Goal: Task Accomplishment & Management: Manage account settings

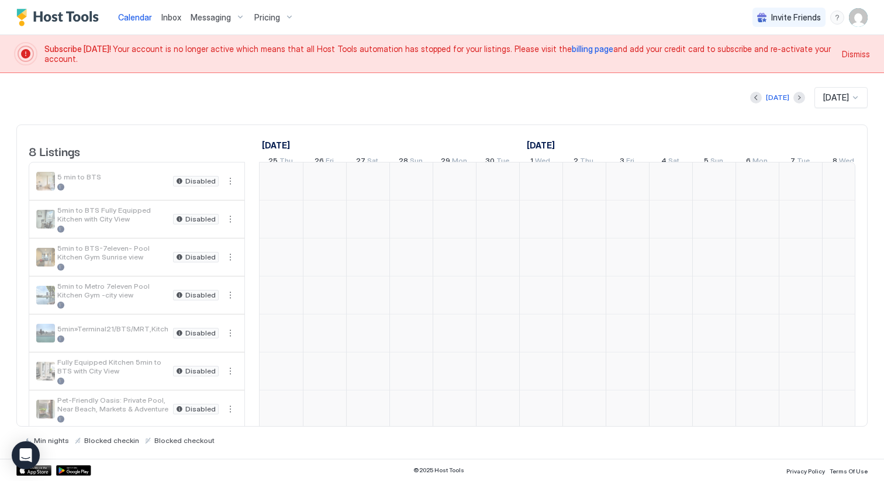
scroll to position [0, 650]
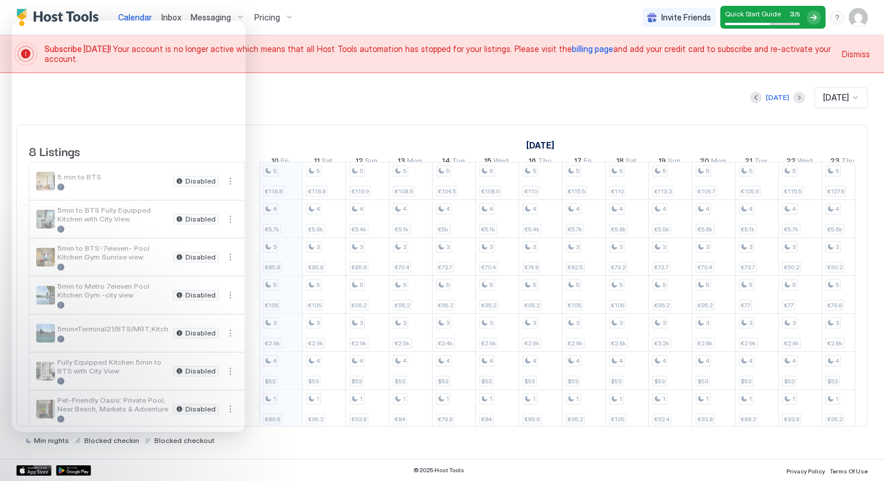
click at [326, 111] on div "[DATE] [DATE] 8 Listings [DATE] [DATE] [DATE] 25 Thu 26 Fri 27 Sat 28 Sun 29 Mo…" at bounding box center [442, 266] width 852 height 358
click at [325, 130] on div "[DATE] [DATE] [DATE] 25 Thu 26 Fri 27 Sat 28 Sun 29 Mon 30 Tue 1 Wed 2 Thu 3 Fr…" at bounding box center [557, 148] width 597 height 46
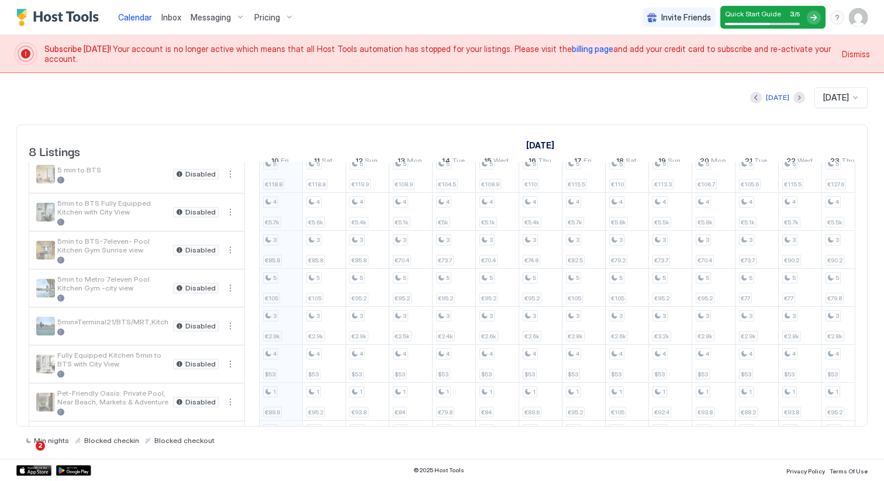
scroll to position [0, 0]
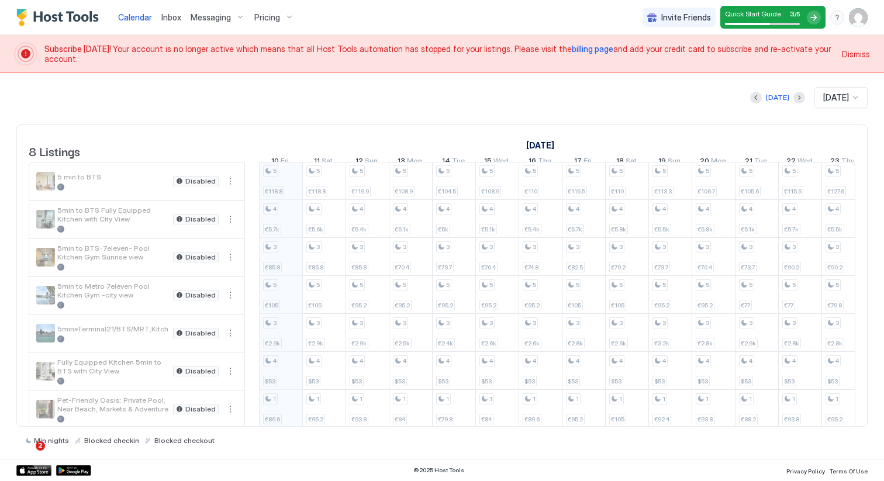
click at [865, 52] on span "Dismiss" at bounding box center [856, 54] width 28 height 12
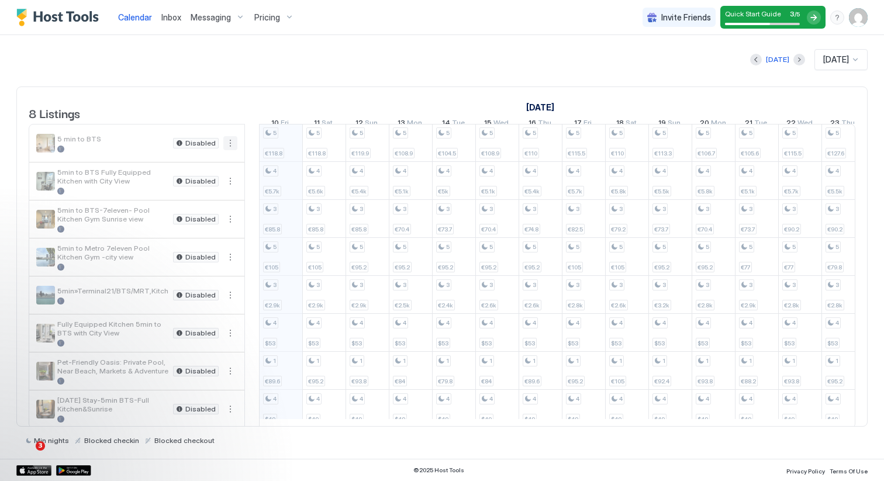
click at [231, 150] on button "More options" at bounding box center [230, 143] width 14 height 14
click at [214, 113] on div at bounding box center [442, 240] width 884 height 481
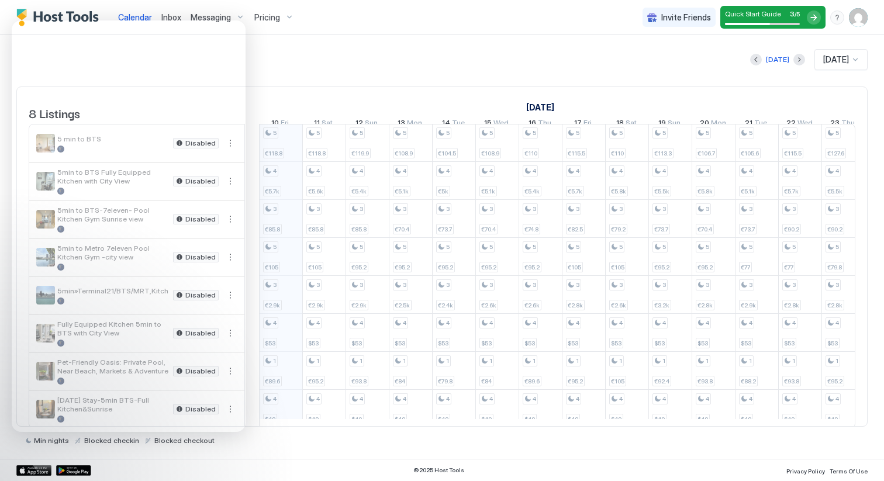
click at [854, 16] on img "User profile" at bounding box center [858, 17] width 19 height 19
click at [769, 67] on div "Settings" at bounding box center [793, 66] width 149 height 20
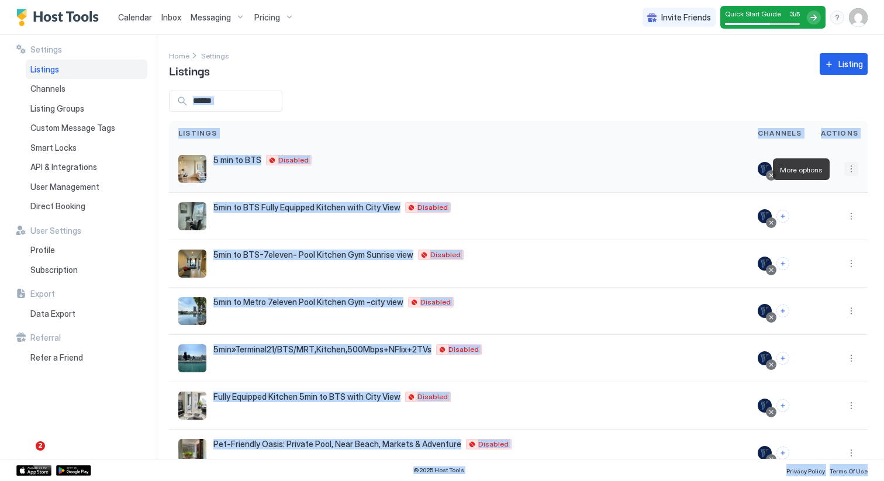
click at [845, 167] on button "More options" at bounding box center [852, 169] width 14 height 14
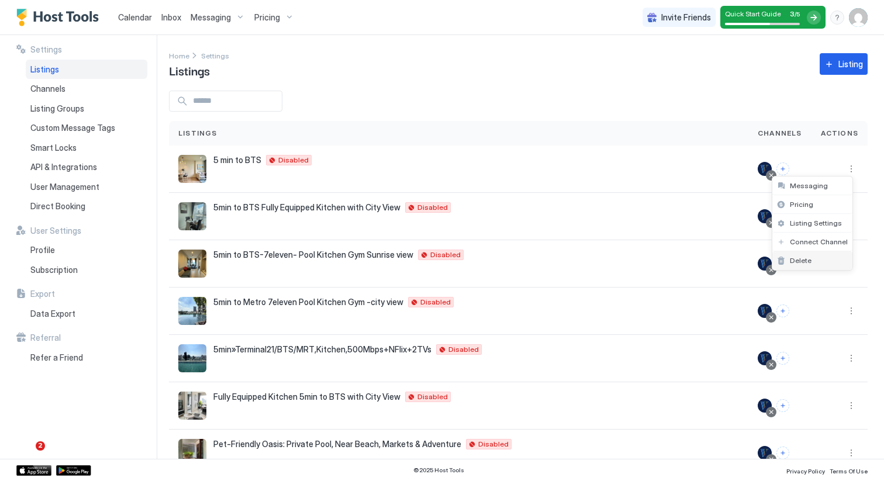
click at [817, 253] on div "Delete" at bounding box center [813, 261] width 80 height 19
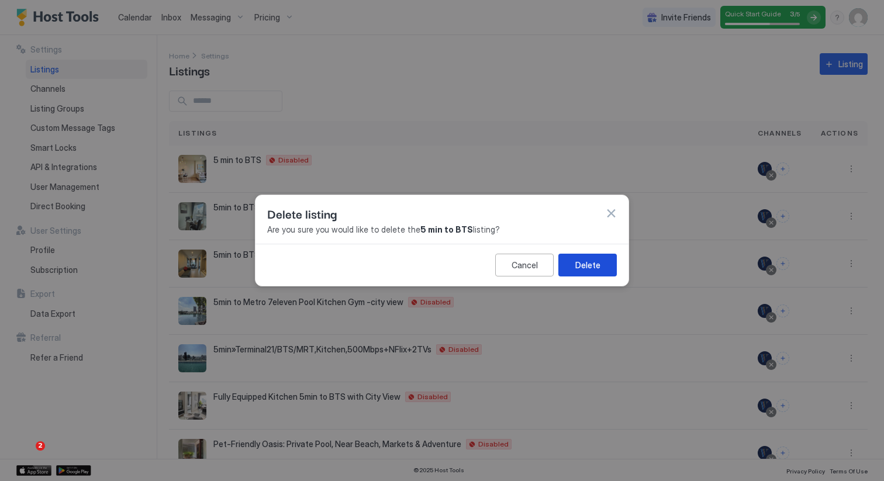
click at [605, 263] on button "Delete" at bounding box center [588, 265] width 58 height 23
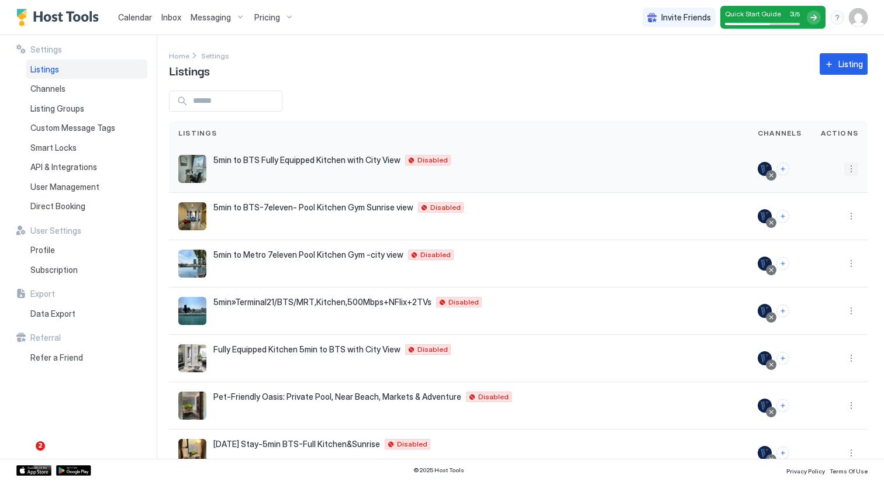
click at [845, 169] on button "More options" at bounding box center [852, 169] width 14 height 14
click at [814, 261] on div "Delete" at bounding box center [813, 261] width 80 height 19
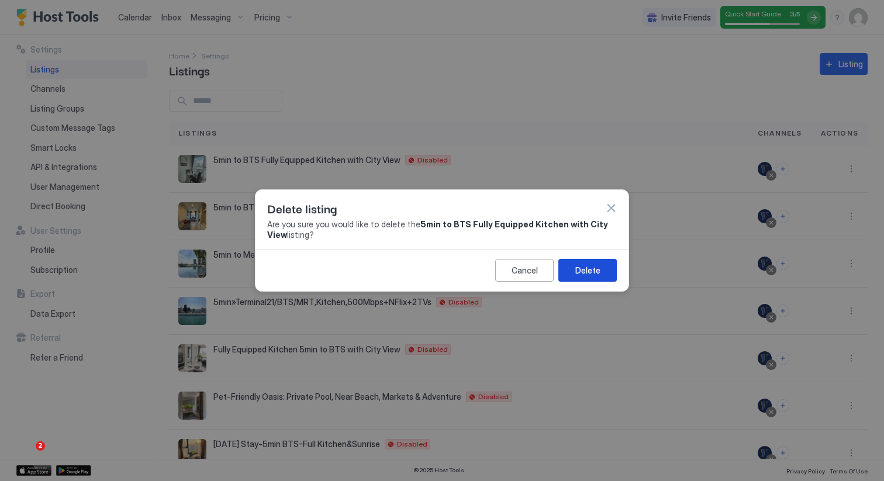
click at [604, 273] on button "Delete" at bounding box center [588, 270] width 58 height 23
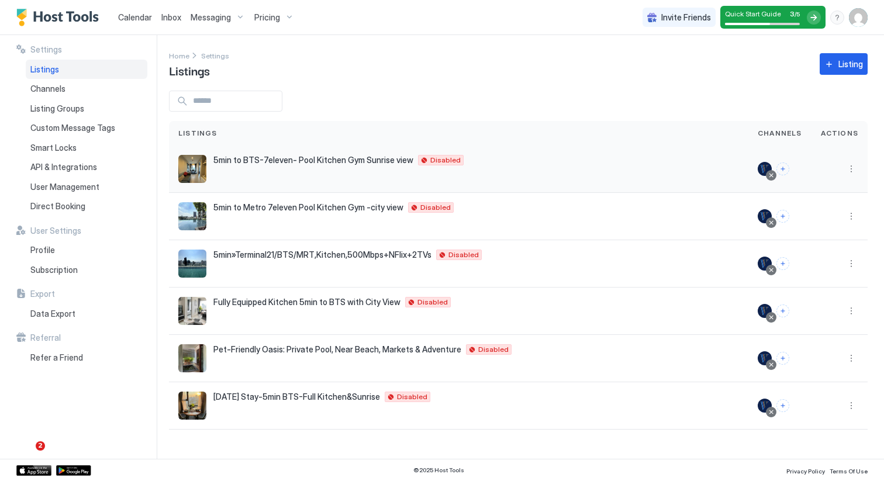
click at [849, 174] on button "More options" at bounding box center [852, 169] width 14 height 14
click at [810, 257] on span "Delete" at bounding box center [810, 260] width 22 height 9
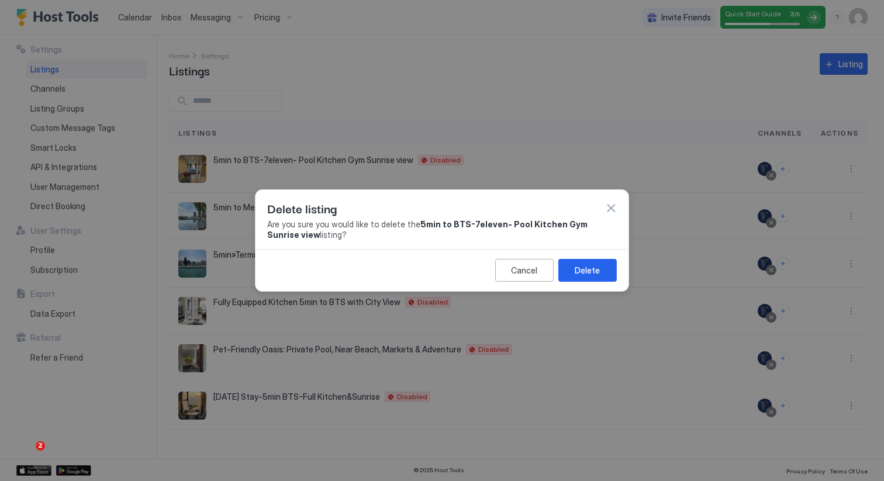
click at [591, 277] on div "Delete" at bounding box center [587, 270] width 25 height 12
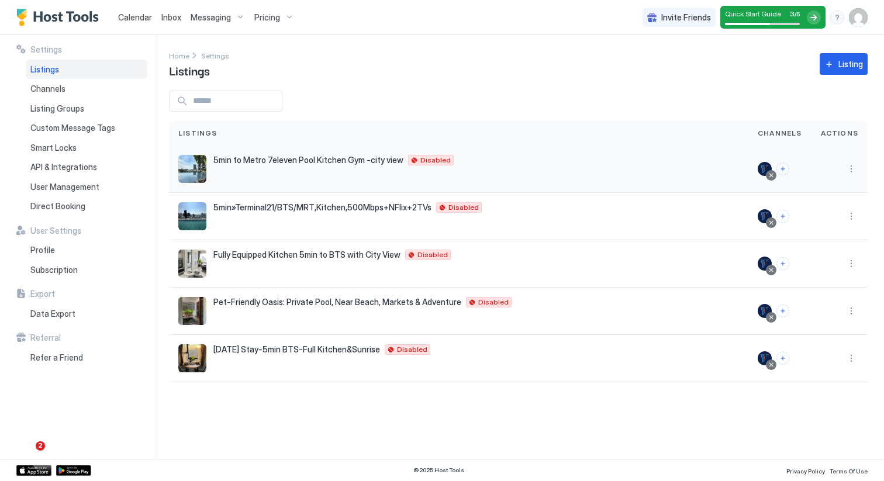
click at [855, 170] on button "More options" at bounding box center [852, 169] width 14 height 14
click at [807, 257] on span "Delete" at bounding box center [810, 260] width 22 height 9
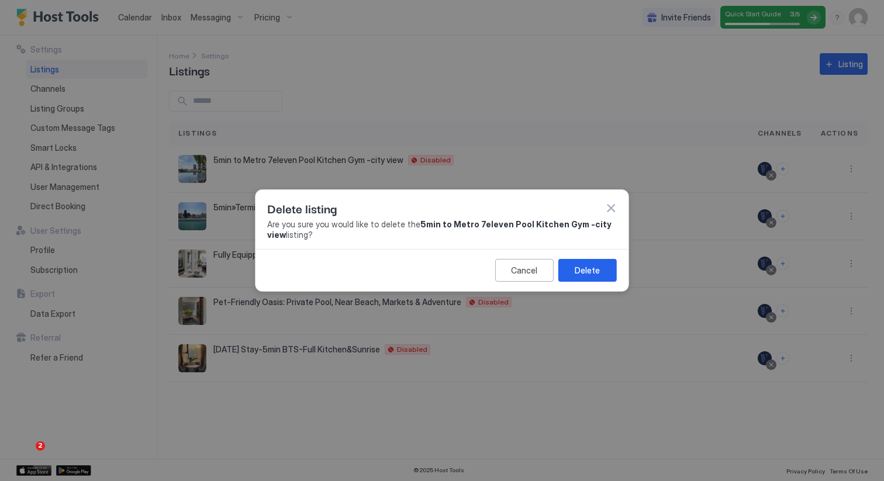
click at [605, 274] on button "Delete" at bounding box center [588, 270] width 58 height 23
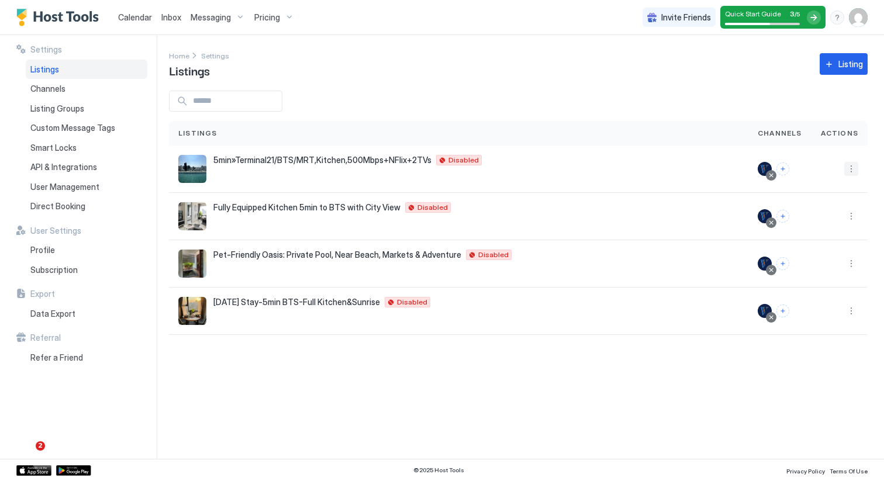
click at [850, 170] on button "More options" at bounding box center [852, 169] width 14 height 14
click at [804, 259] on span "Delete" at bounding box center [810, 260] width 22 height 9
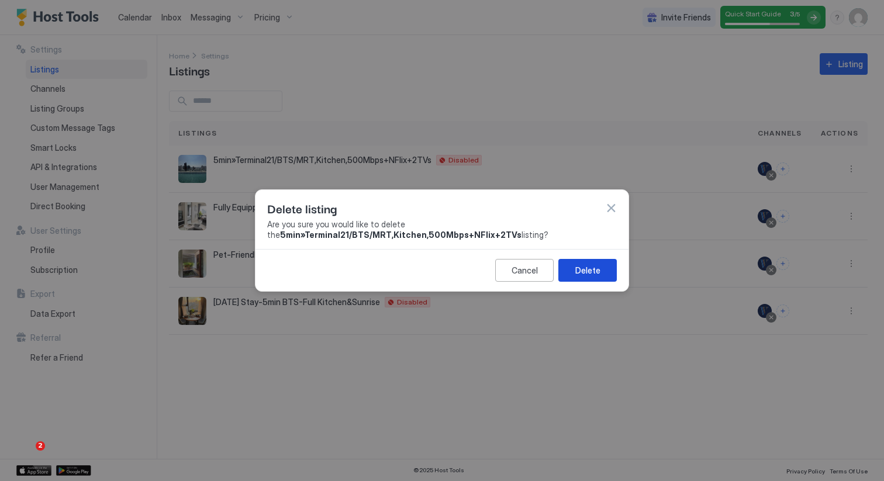
click at [597, 277] on div "Delete" at bounding box center [588, 270] width 25 height 12
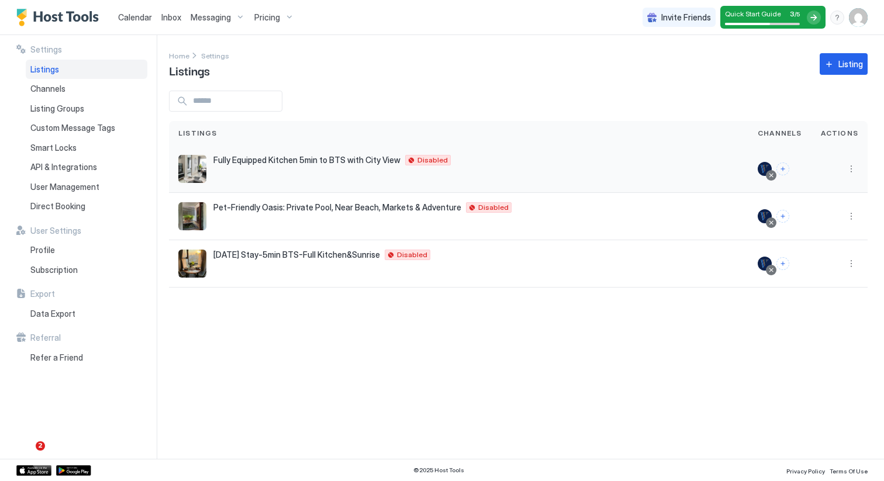
click at [859, 168] on div at bounding box center [840, 169] width 56 height 47
click at [851, 169] on button "More options" at bounding box center [852, 169] width 14 height 14
click at [812, 253] on div "Delete" at bounding box center [821, 261] width 80 height 19
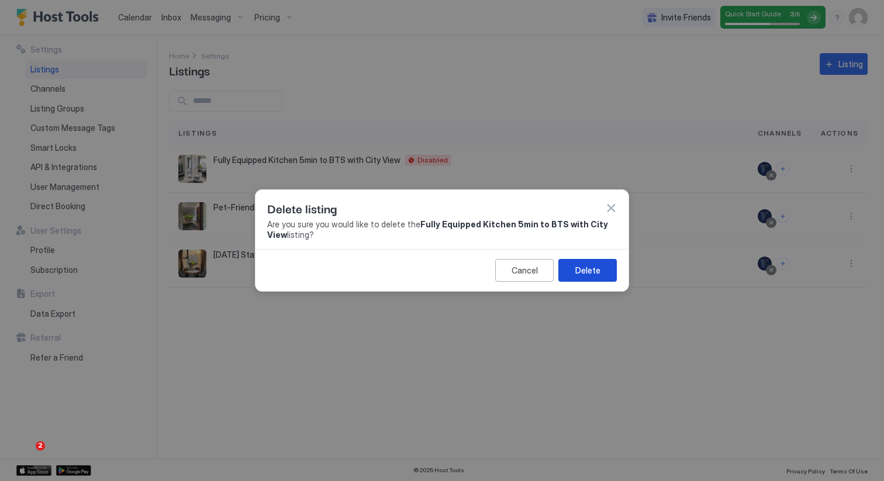
click at [589, 271] on div "Delete" at bounding box center [588, 270] width 25 height 12
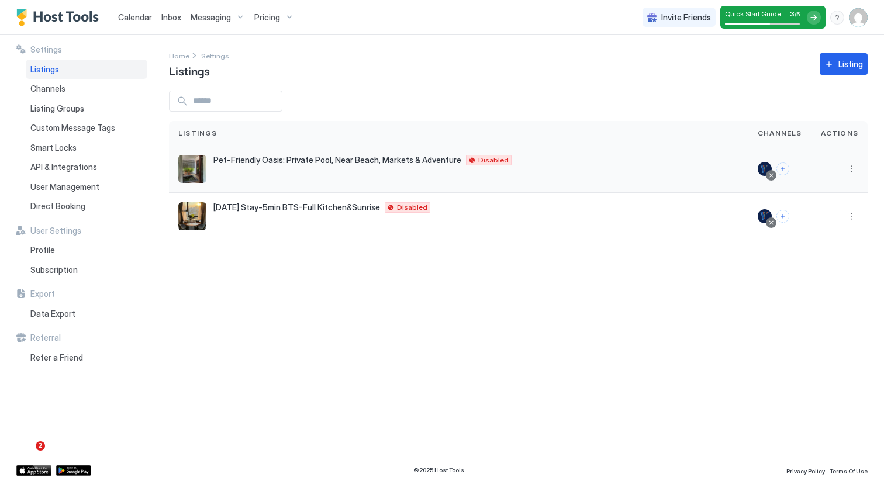
click at [866, 164] on div at bounding box center [840, 169] width 56 height 47
click at [848, 166] on button "More options" at bounding box center [852, 169] width 14 height 14
click at [812, 255] on div "Delete" at bounding box center [821, 261] width 80 height 19
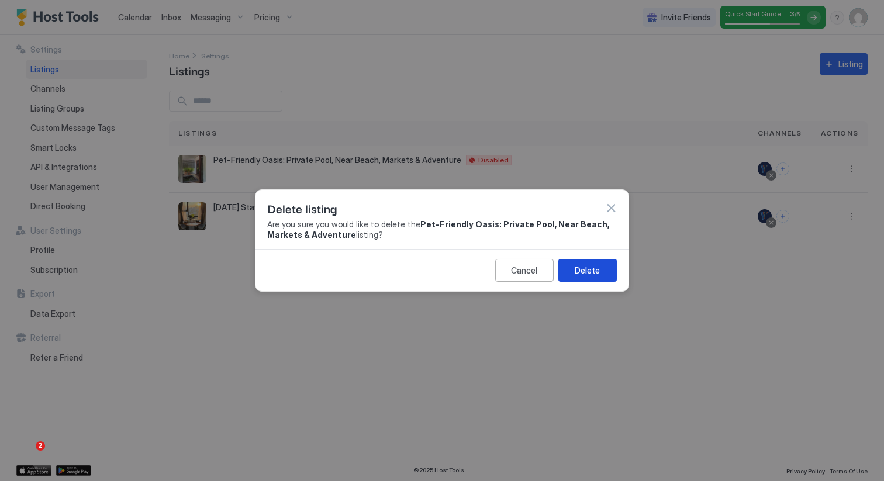
click at [607, 266] on button "Delete" at bounding box center [588, 270] width 58 height 23
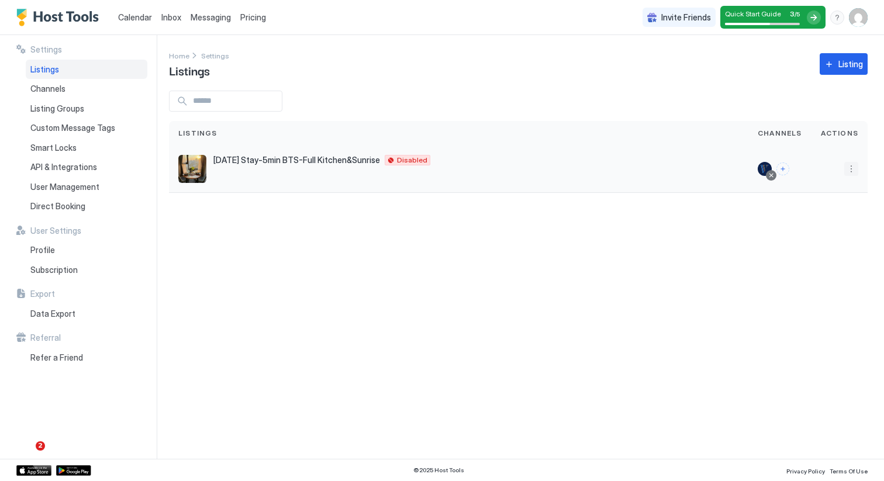
click at [855, 168] on button "More options" at bounding box center [852, 169] width 14 height 14
click at [813, 255] on div "Delete" at bounding box center [821, 261] width 80 height 19
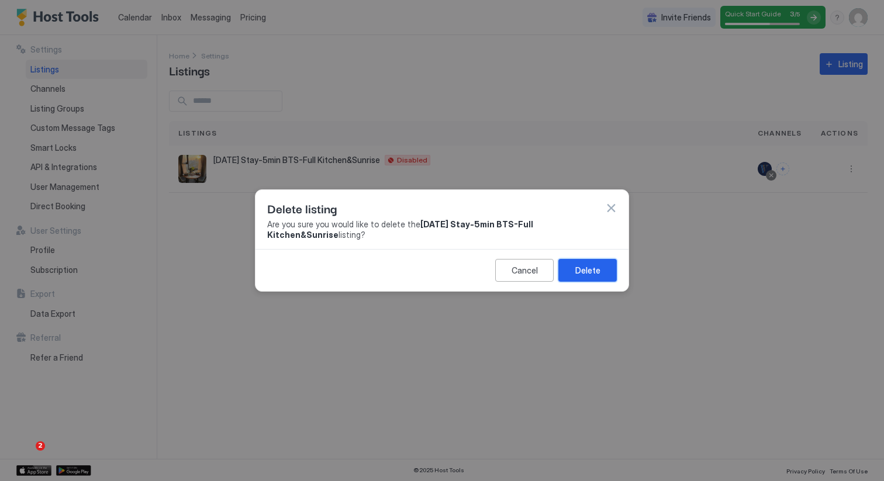
click at [596, 272] on div "Delete" at bounding box center [588, 270] width 25 height 12
